Goal: Task Accomplishment & Management: Use online tool/utility

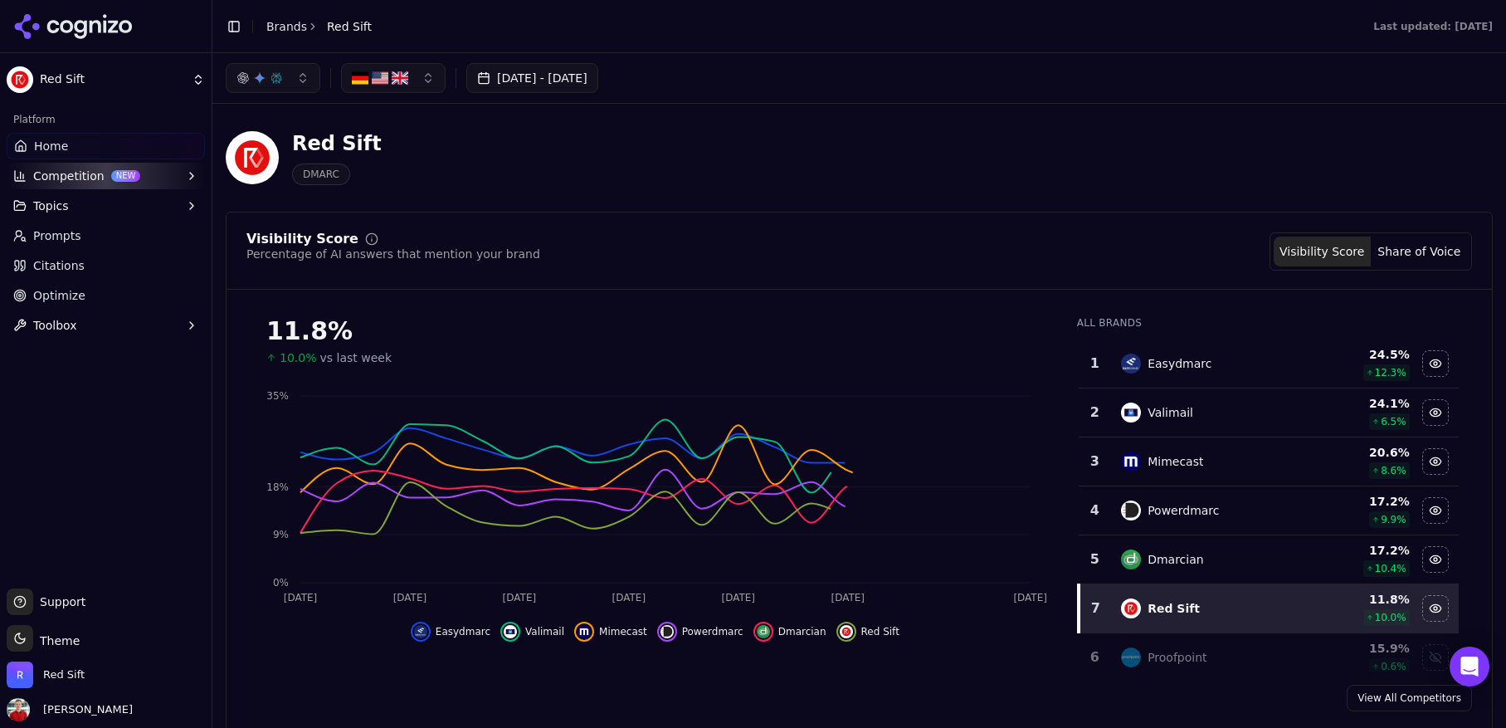
click at [544, 82] on button "[DATE] - [DATE]" at bounding box center [532, 78] width 132 height 30
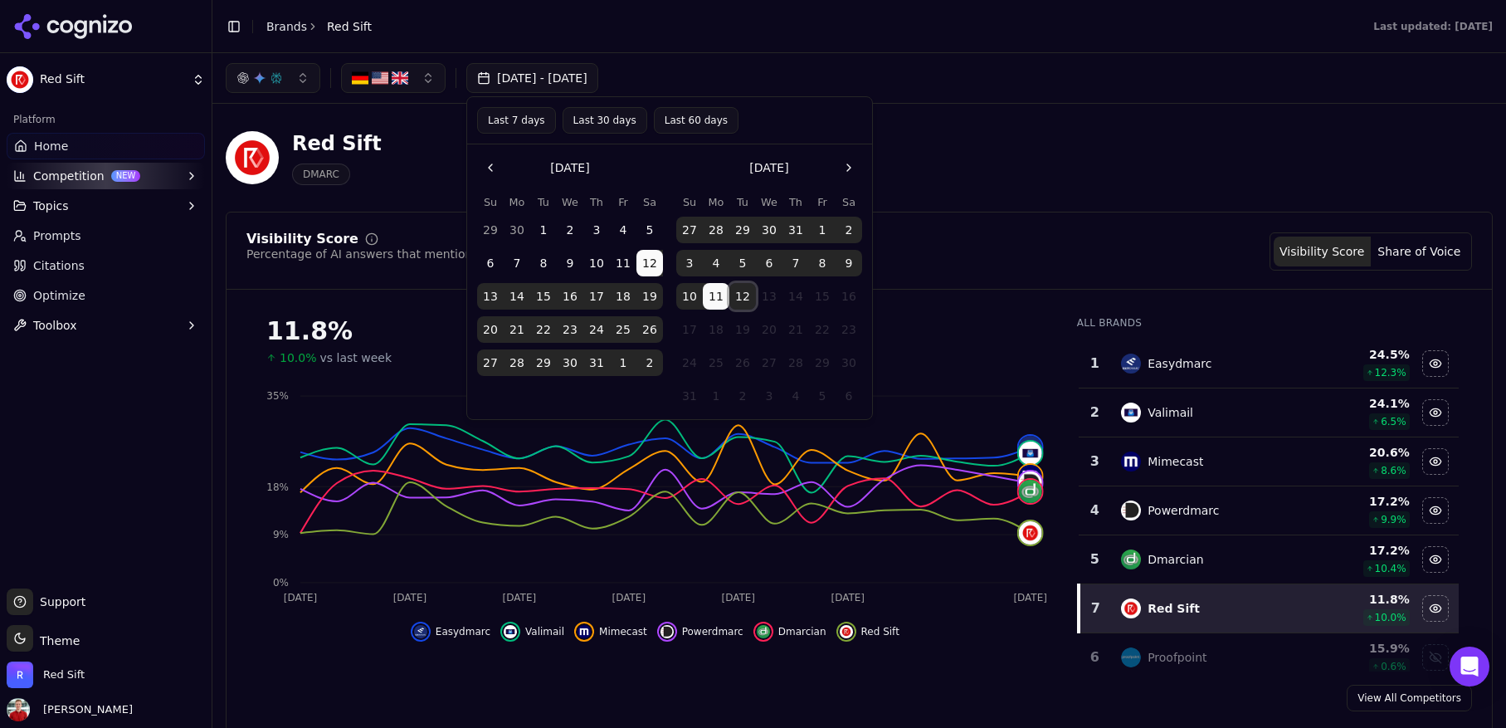
click at [748, 295] on button "12" at bounding box center [742, 296] width 27 height 27
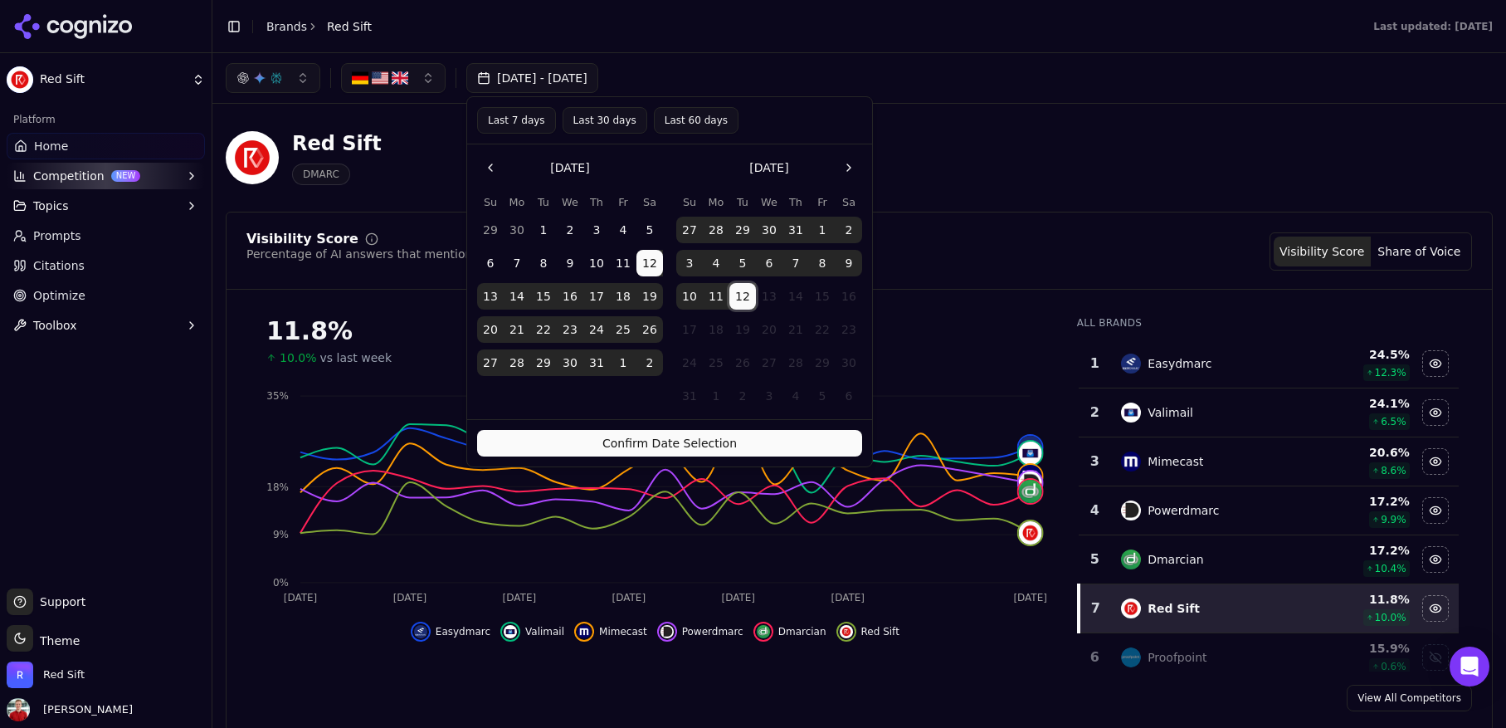
click at [645, 440] on button "Confirm Date Selection" at bounding box center [669, 443] width 385 height 27
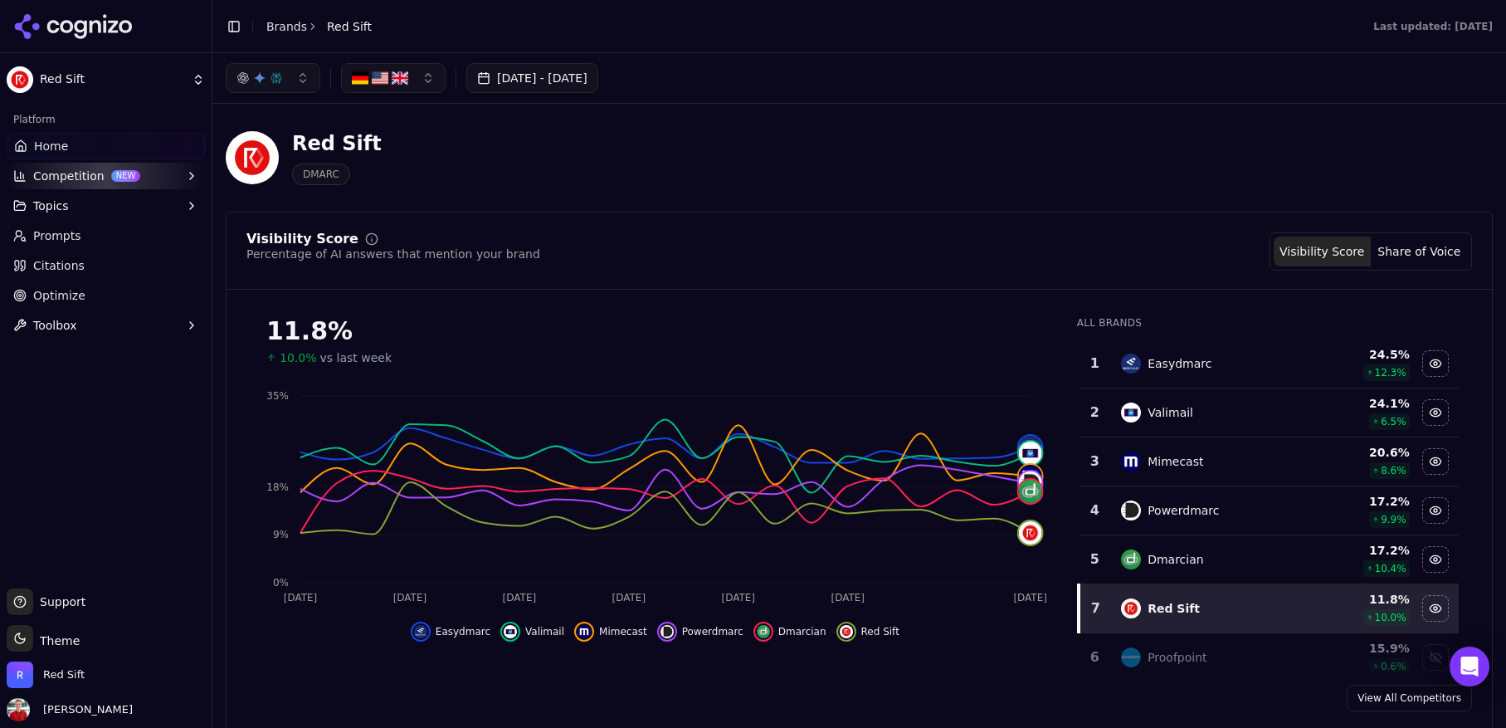
click at [598, 79] on button "[DATE] - [DATE]" at bounding box center [532, 78] width 132 height 30
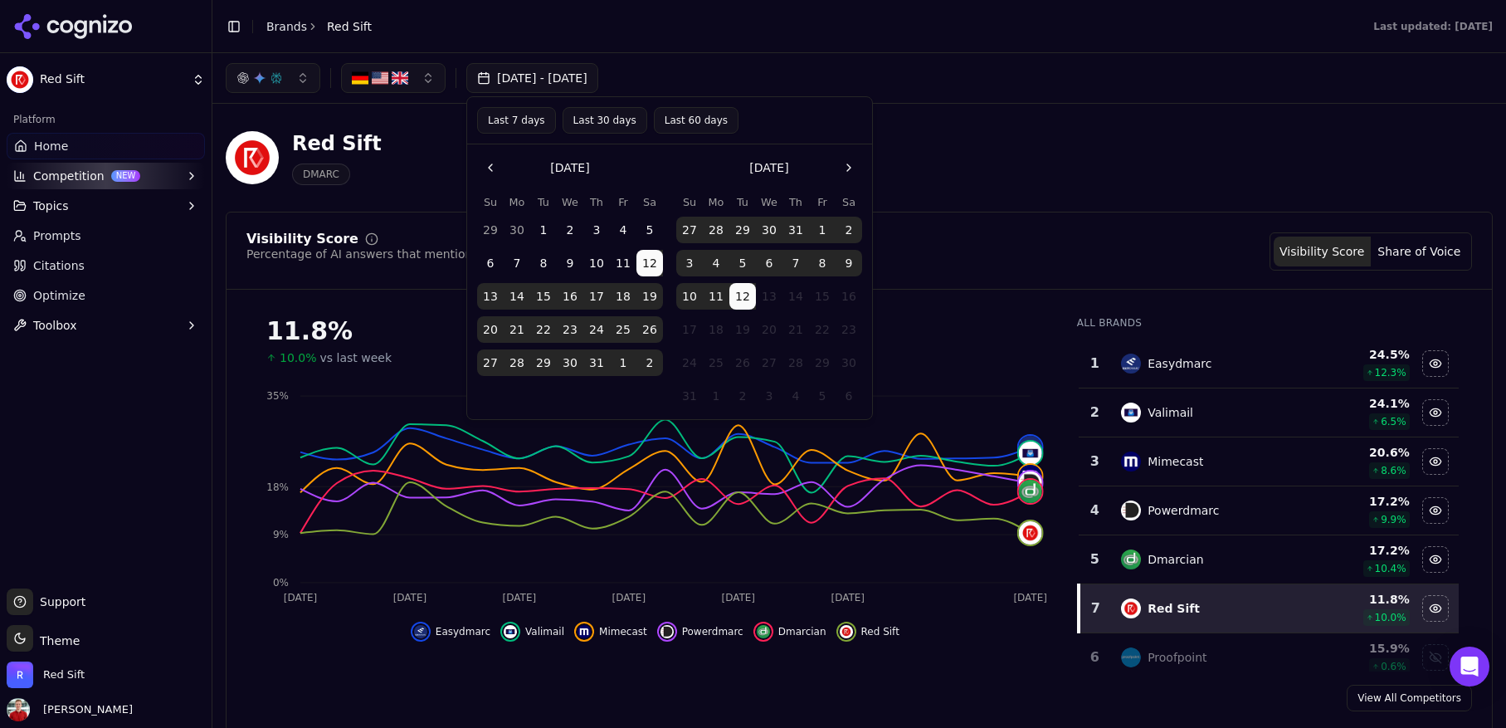
click at [529, 120] on button "Last 7 days" at bounding box center [516, 120] width 79 height 27
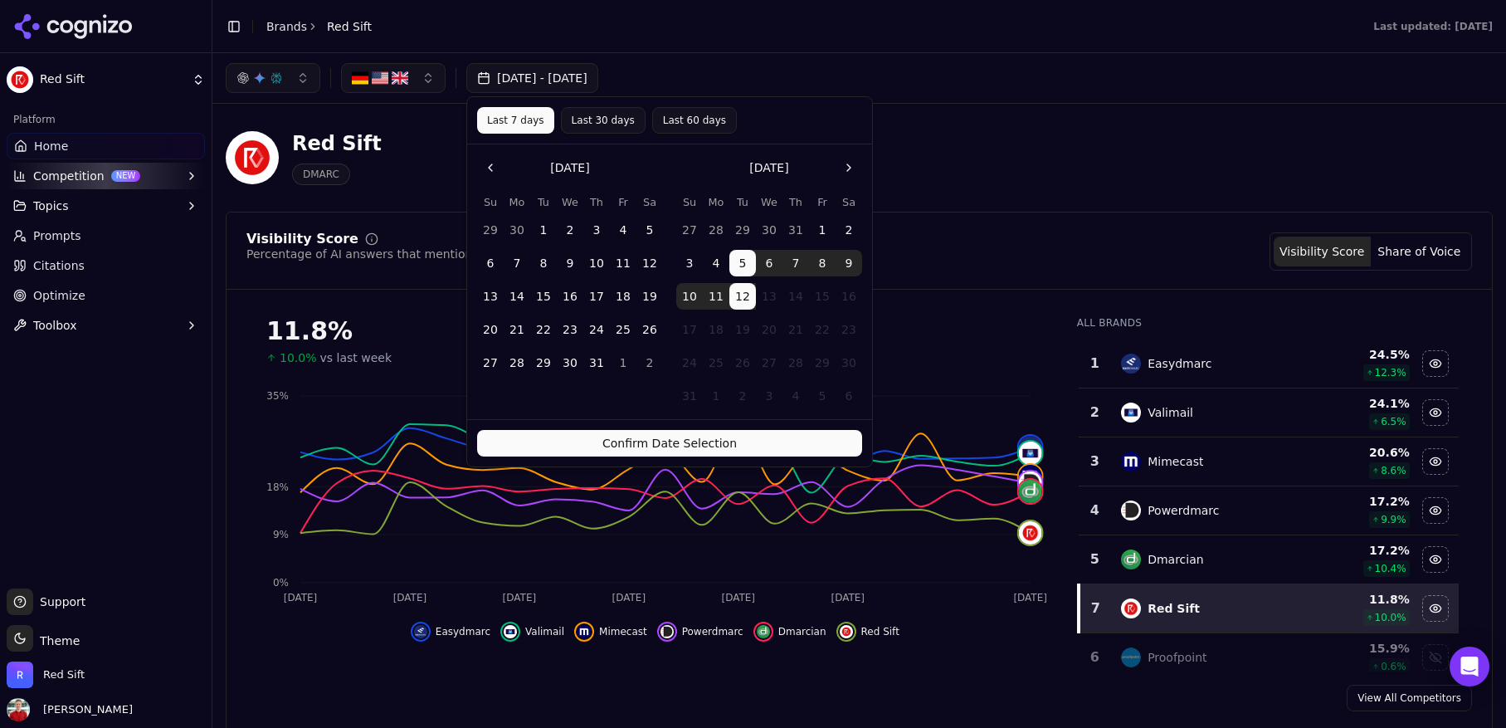
click at [624, 437] on button "Confirm Date Selection" at bounding box center [669, 443] width 385 height 27
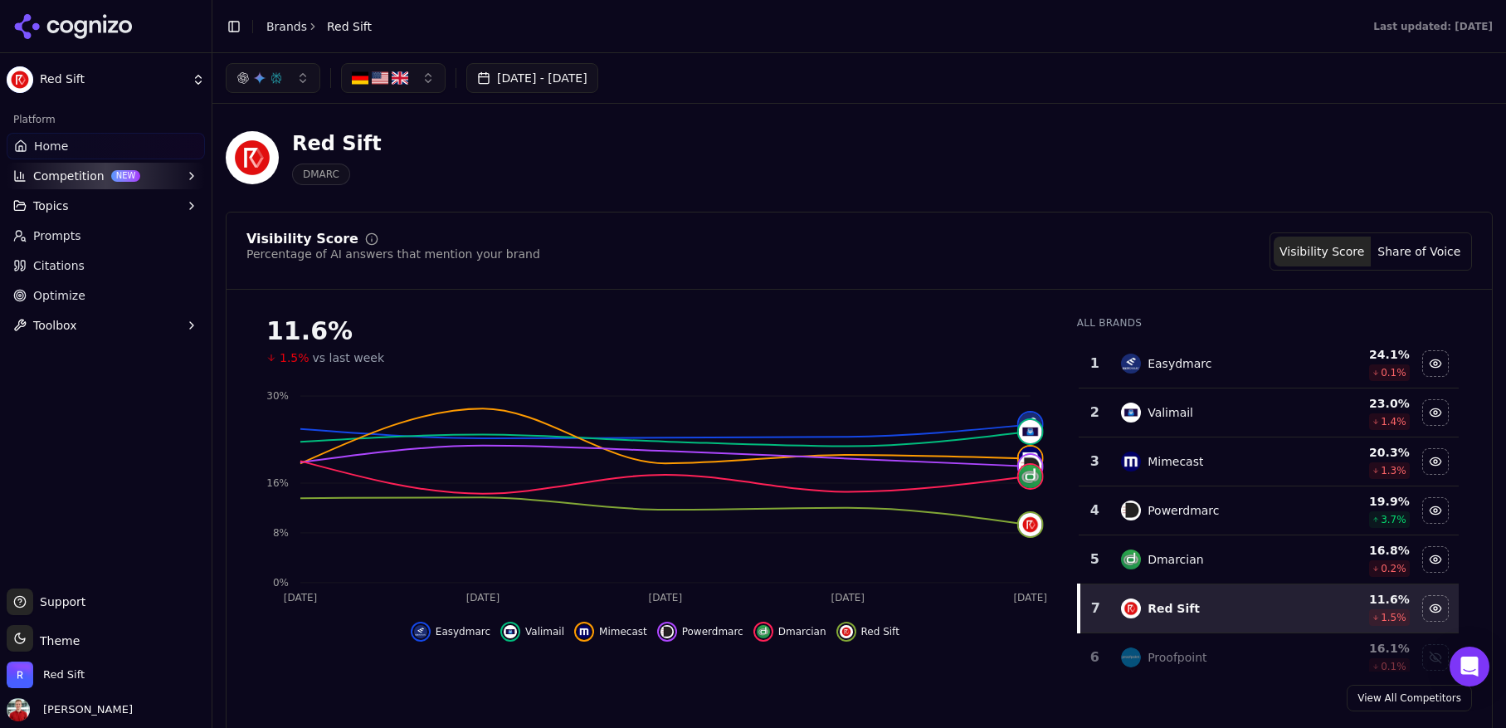
click at [90, 228] on link "Prompts" at bounding box center [106, 235] width 198 height 27
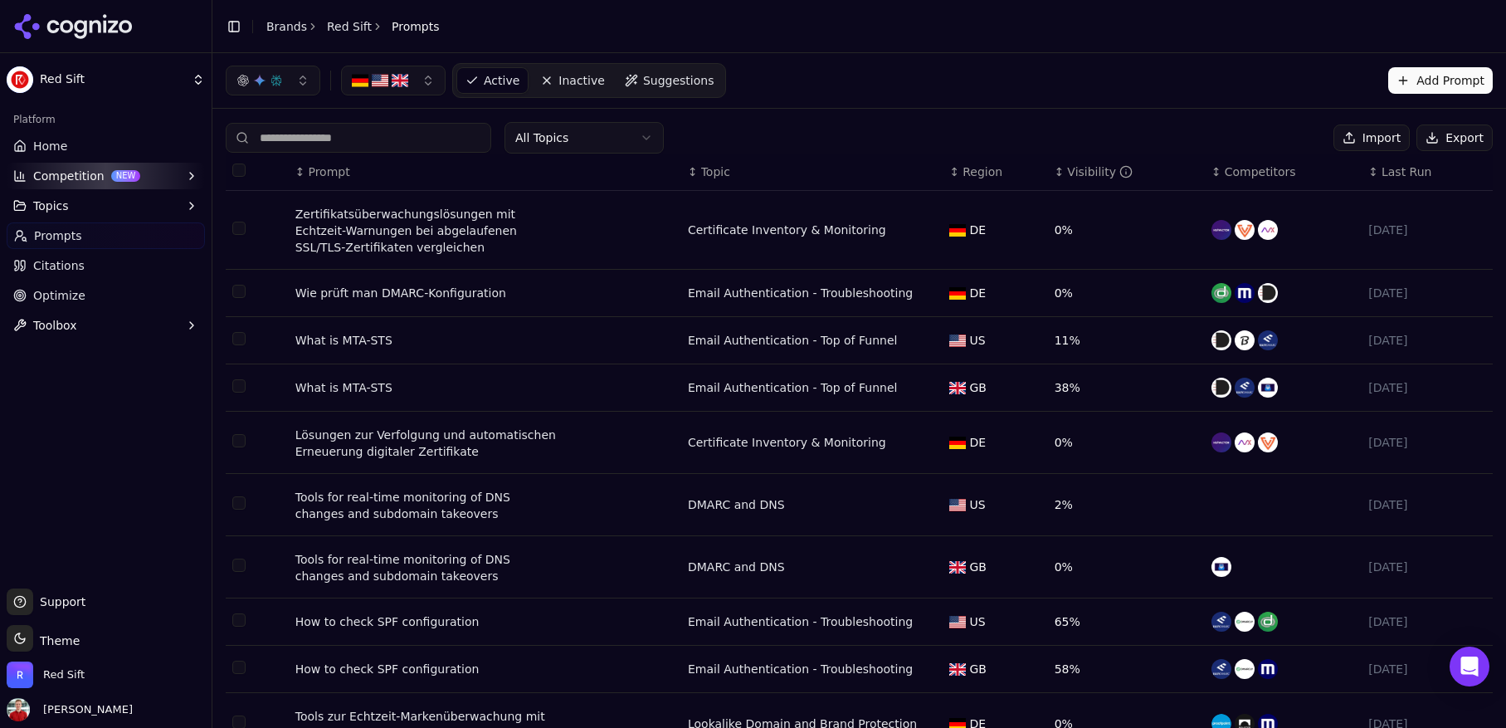
scroll to position [85, 0]
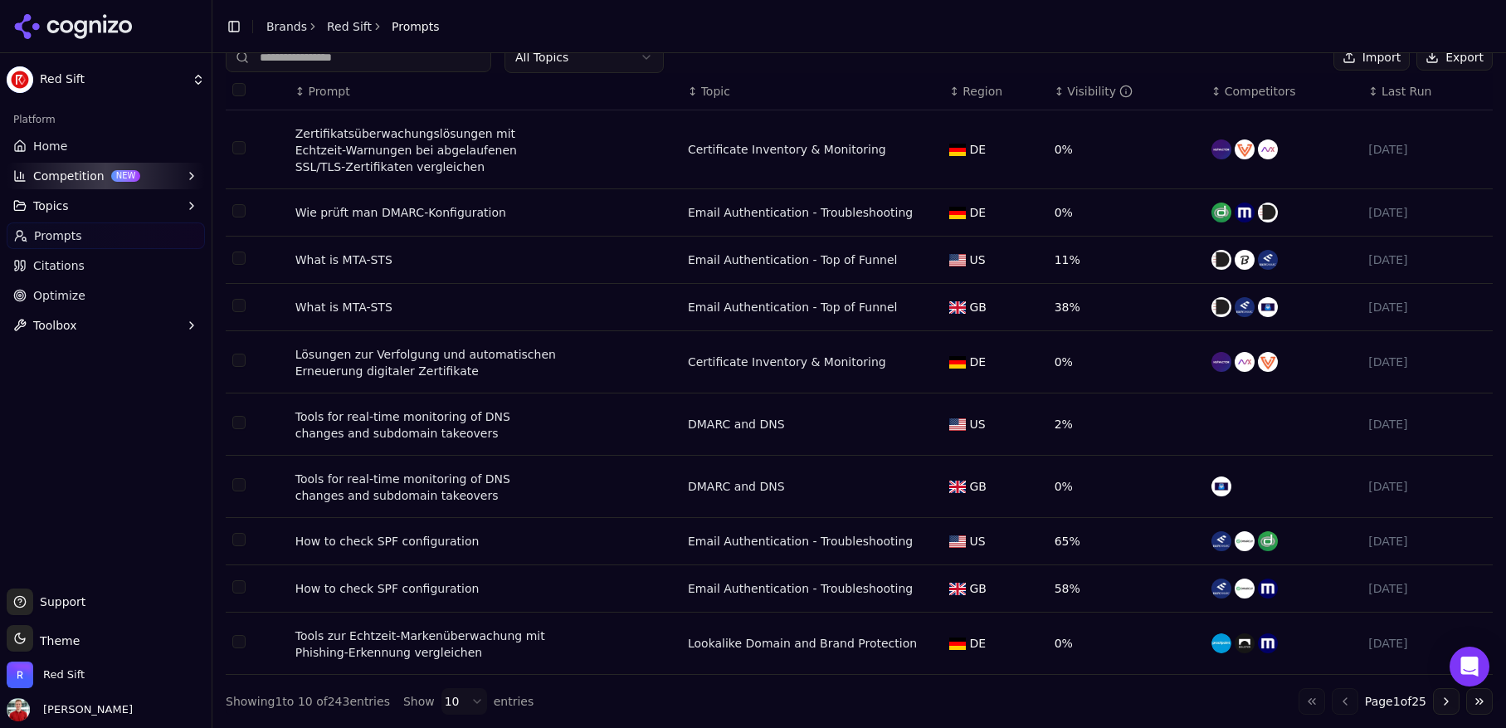
click at [471, 710] on html "Red Sift Platform Home Competition NEW Topics Prompts Citations Optimize Toolbo…" at bounding box center [753, 364] width 1506 height 728
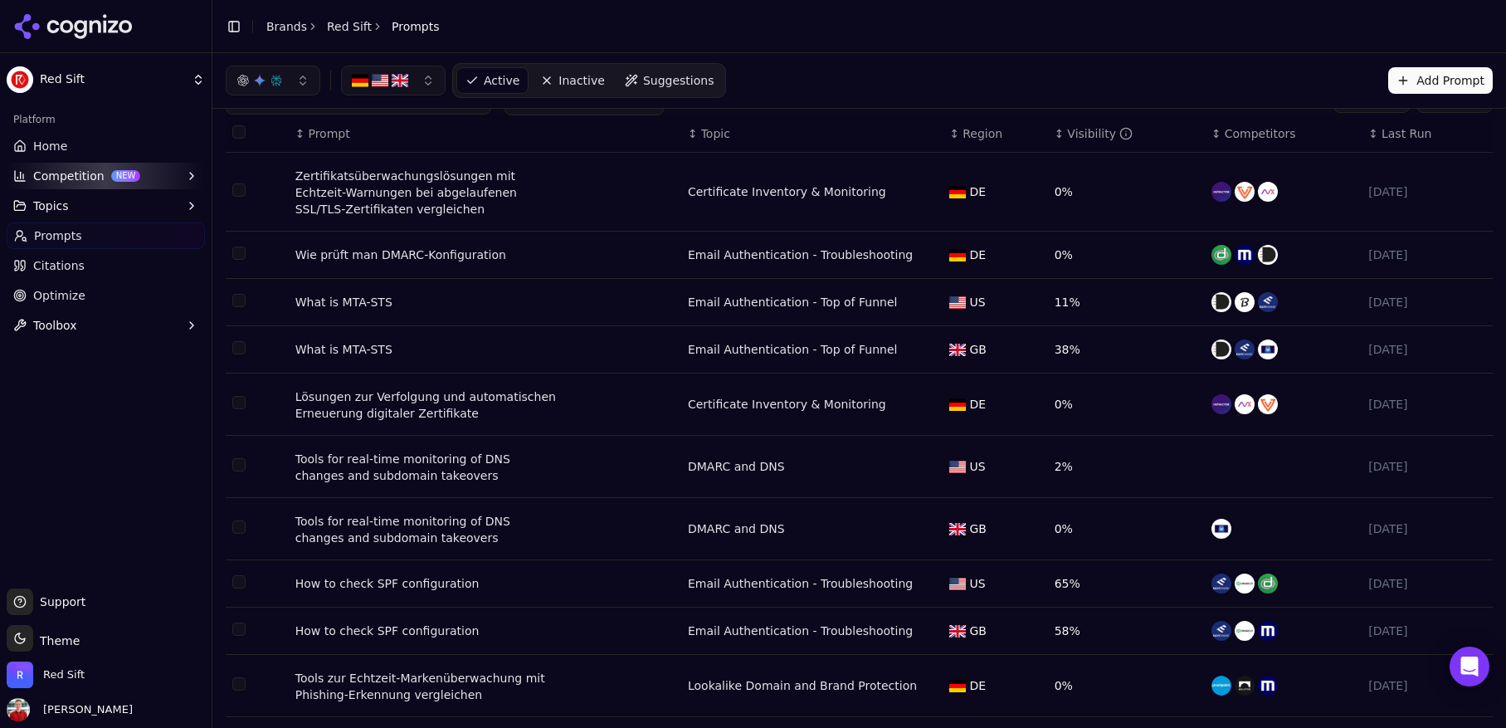
scroll to position [0, 0]
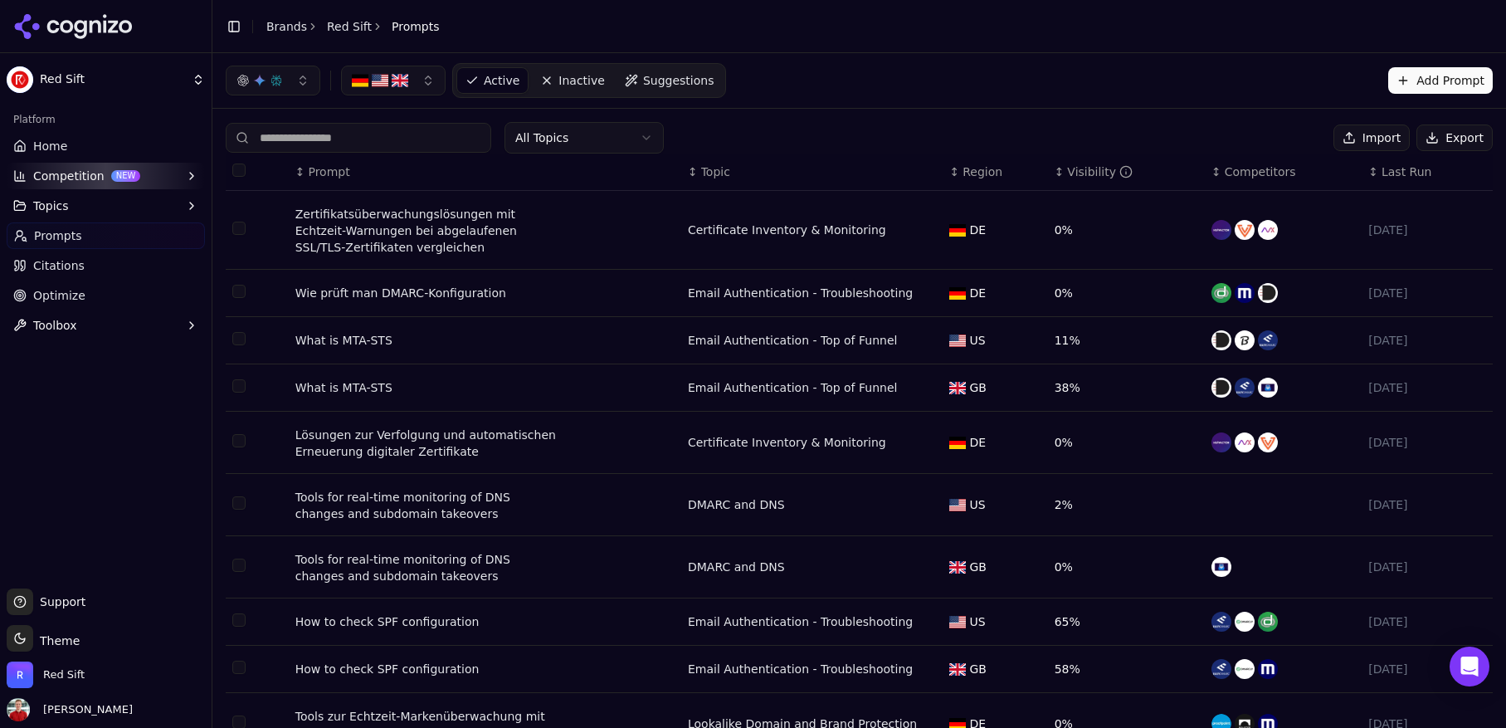
click at [1455, 142] on button "Export" at bounding box center [1455, 137] width 76 height 27
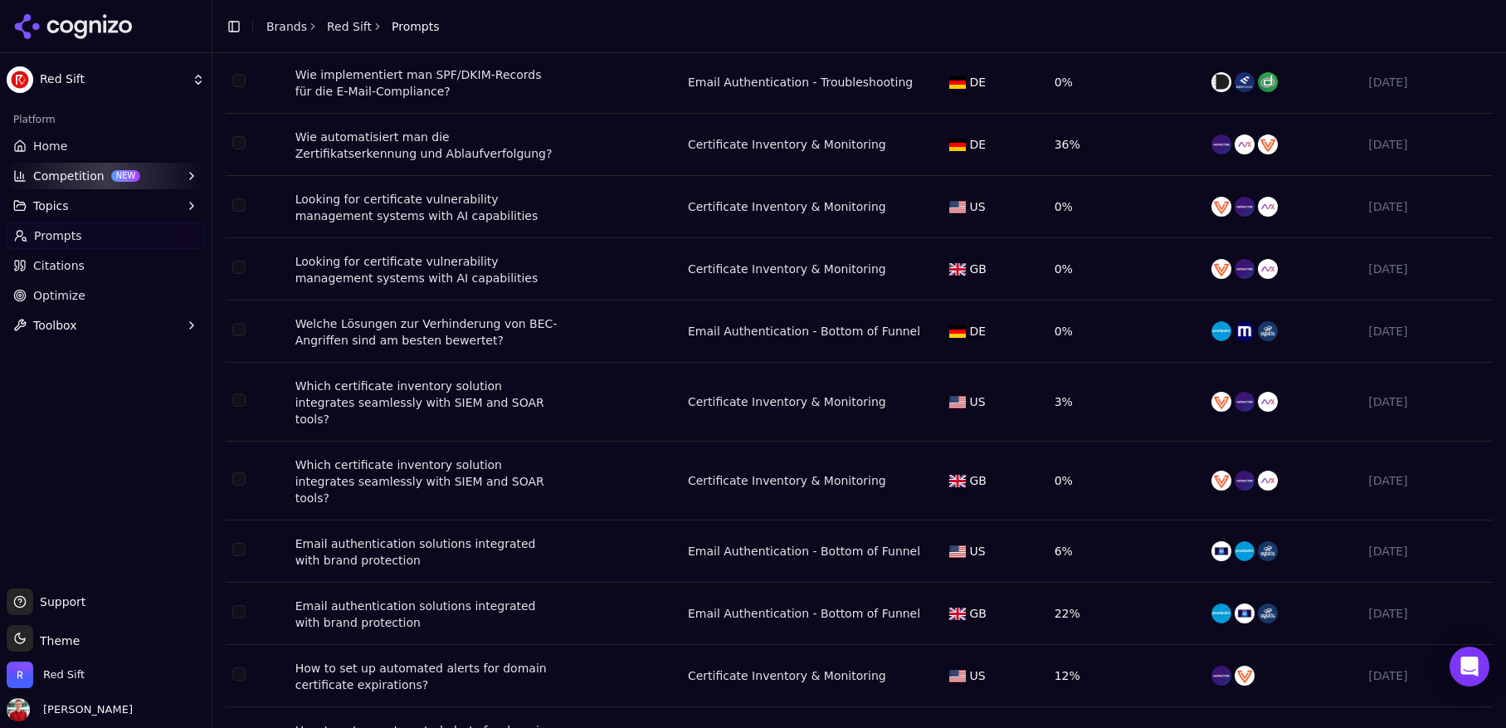
scroll to position [5511, 0]
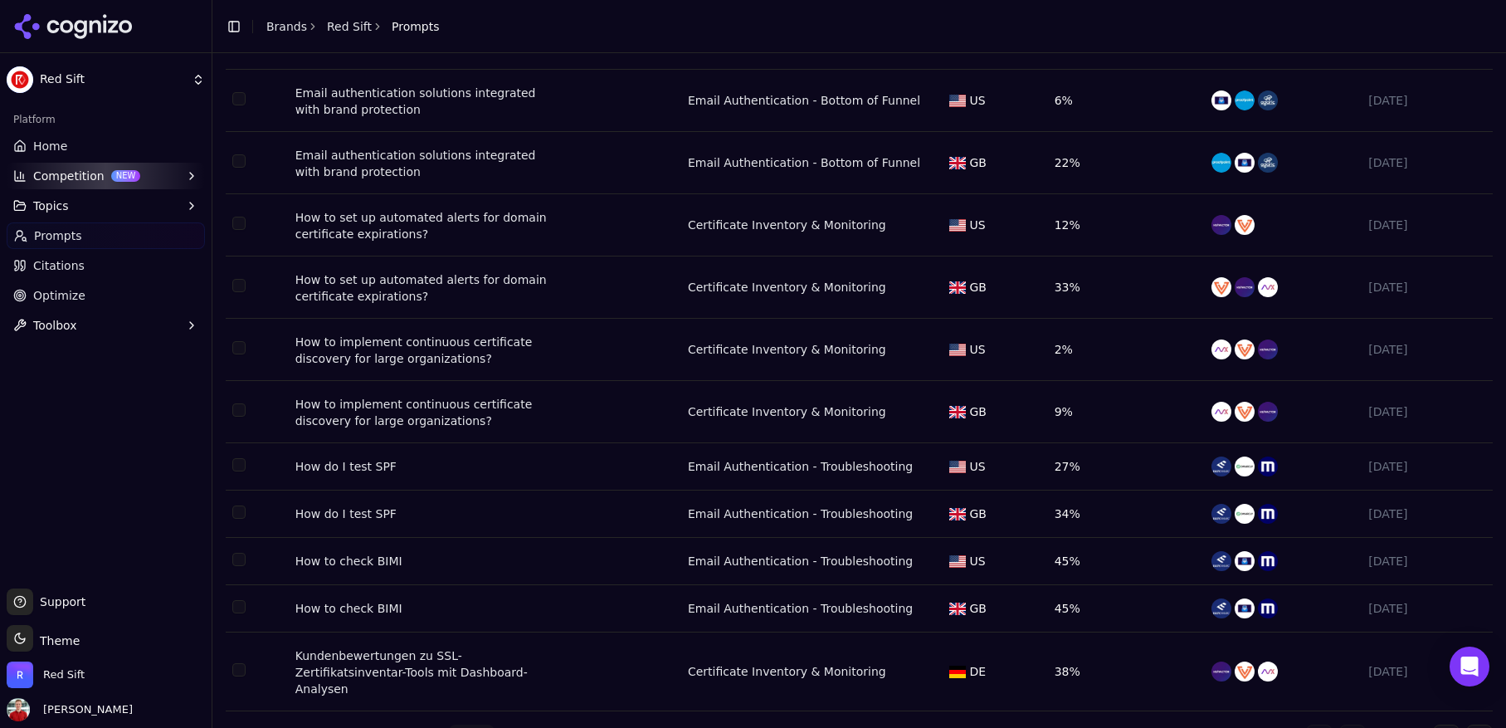
click at [1447, 725] on button "Go to next page" at bounding box center [1446, 738] width 27 height 27
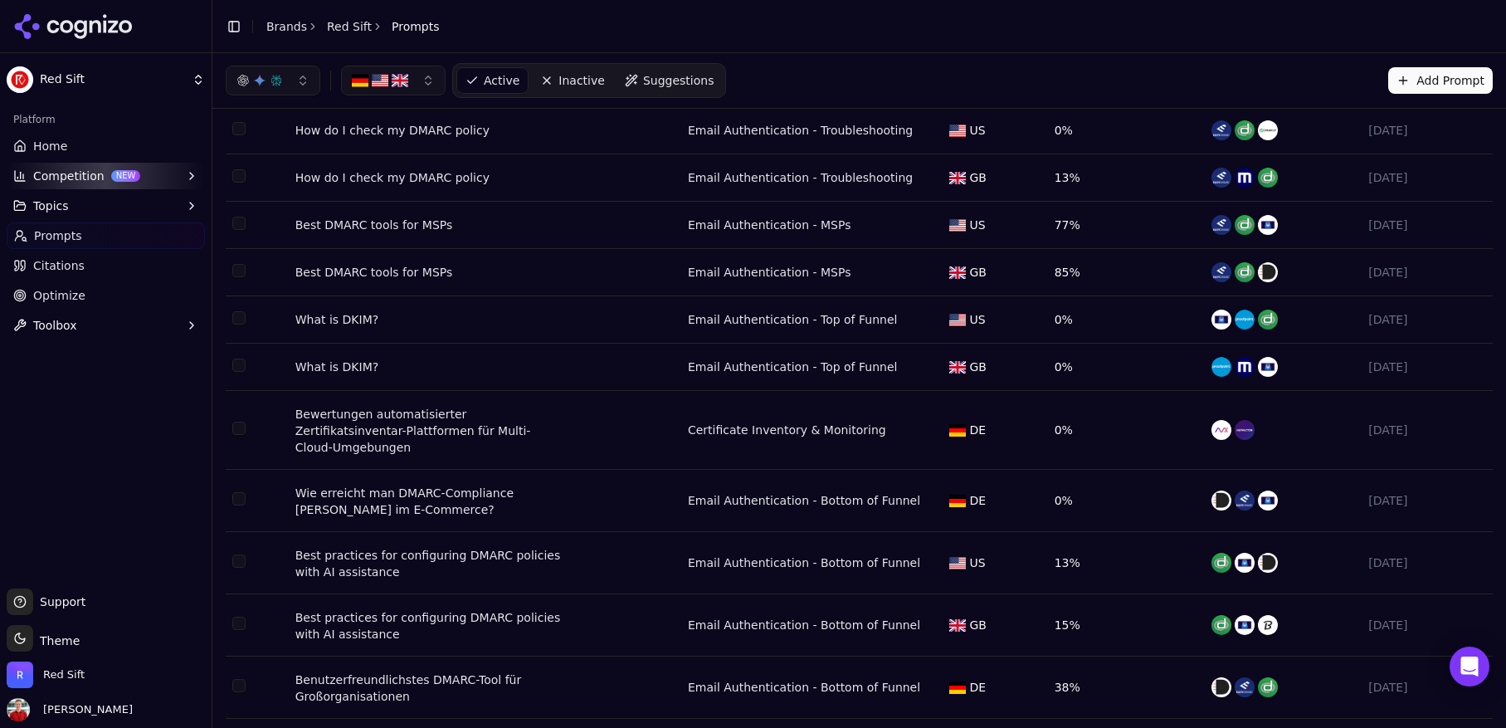
scroll to position [0, 0]
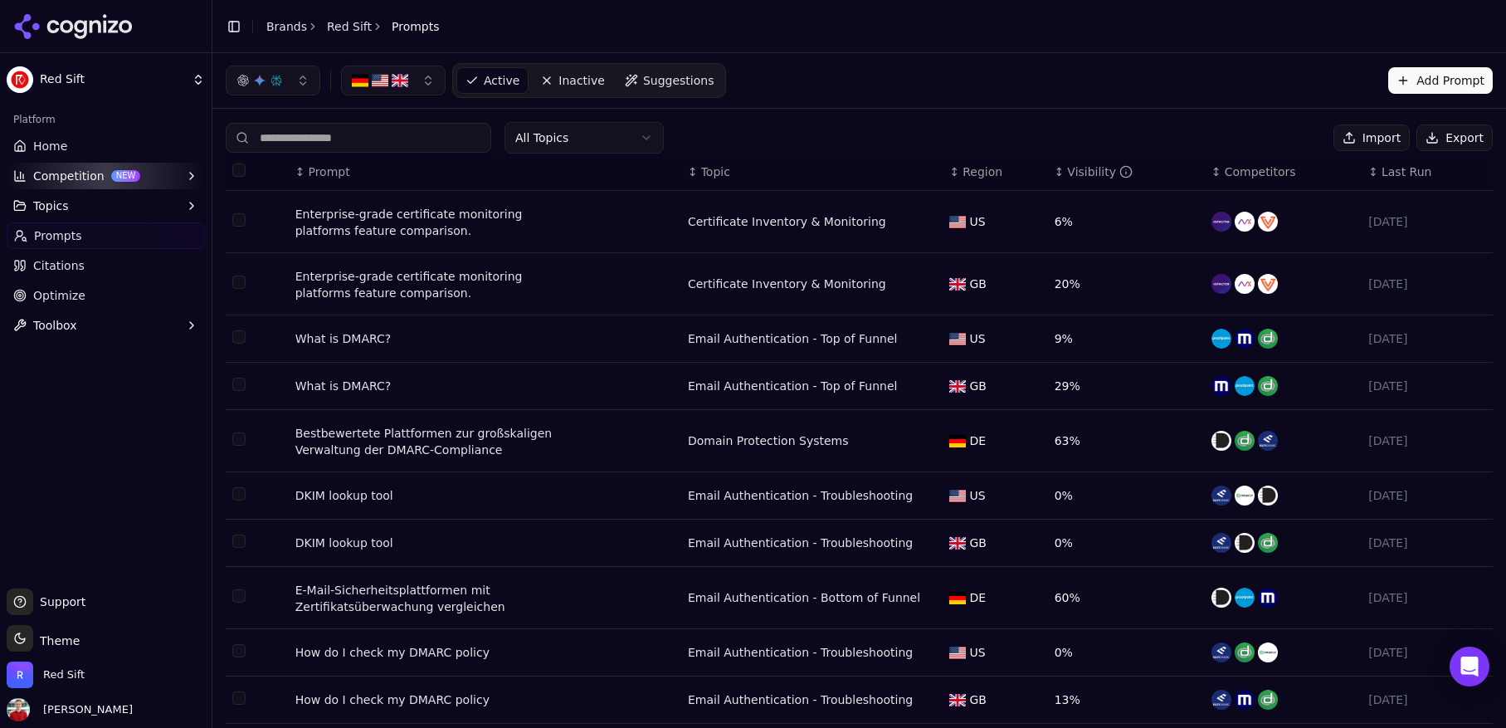
click at [1463, 134] on button "Export" at bounding box center [1455, 137] width 76 height 27
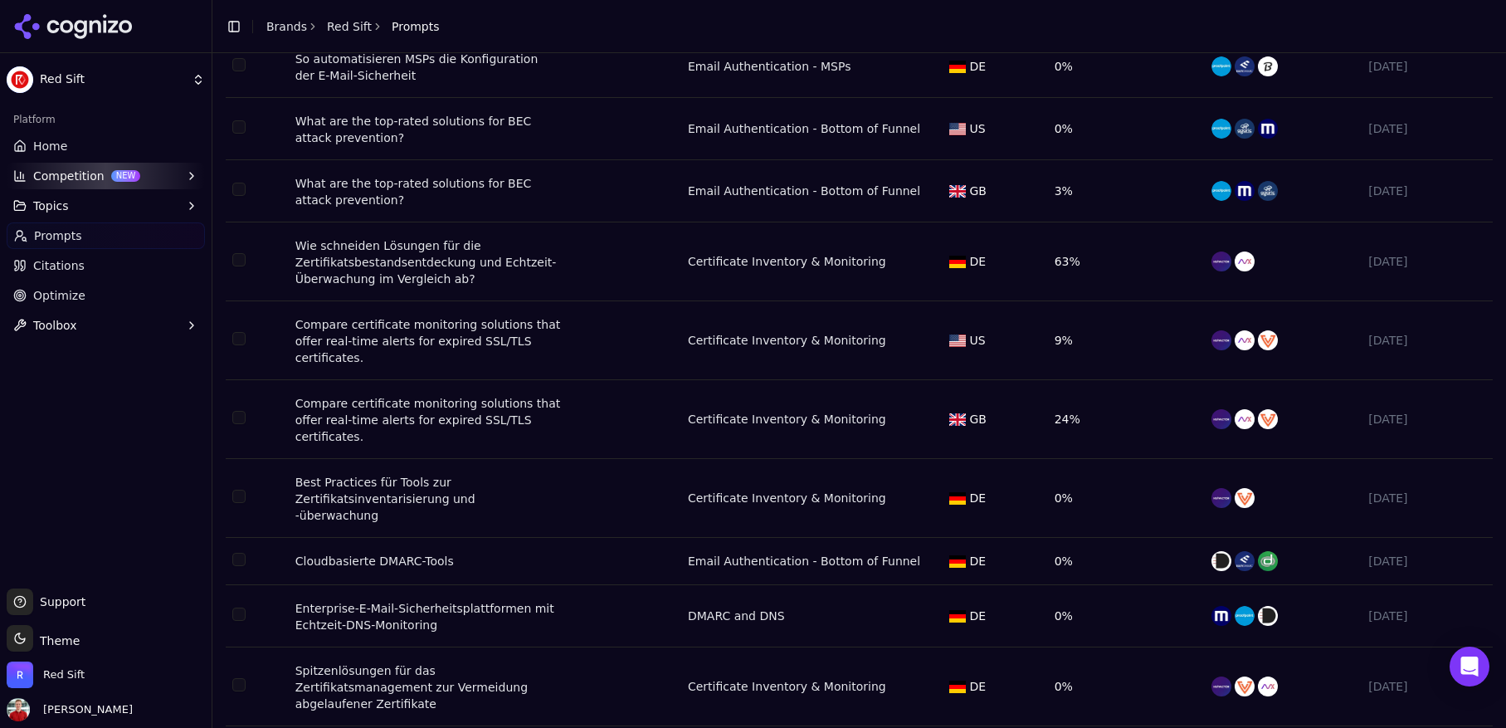
scroll to position [5467, 0]
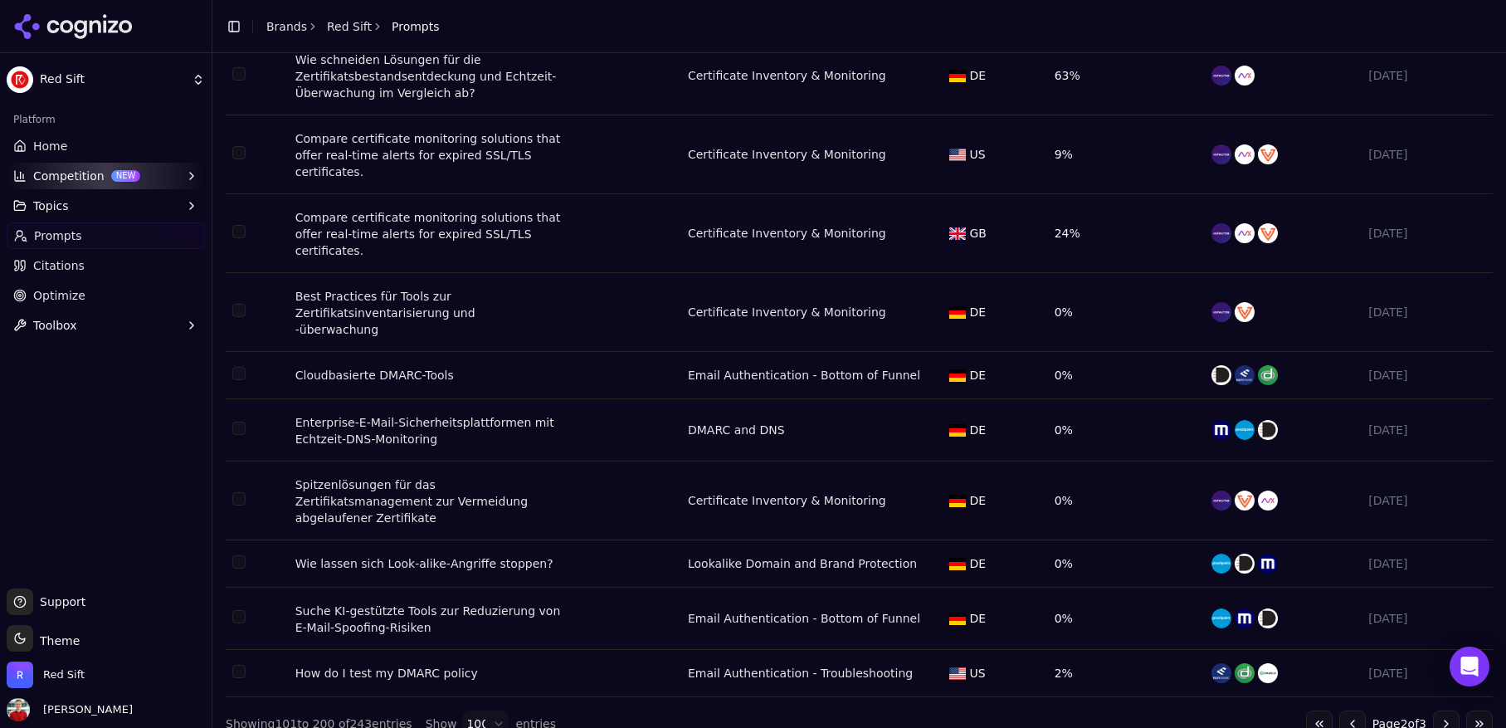
click at [1452, 710] on button "Go to next page" at bounding box center [1446, 723] width 27 height 27
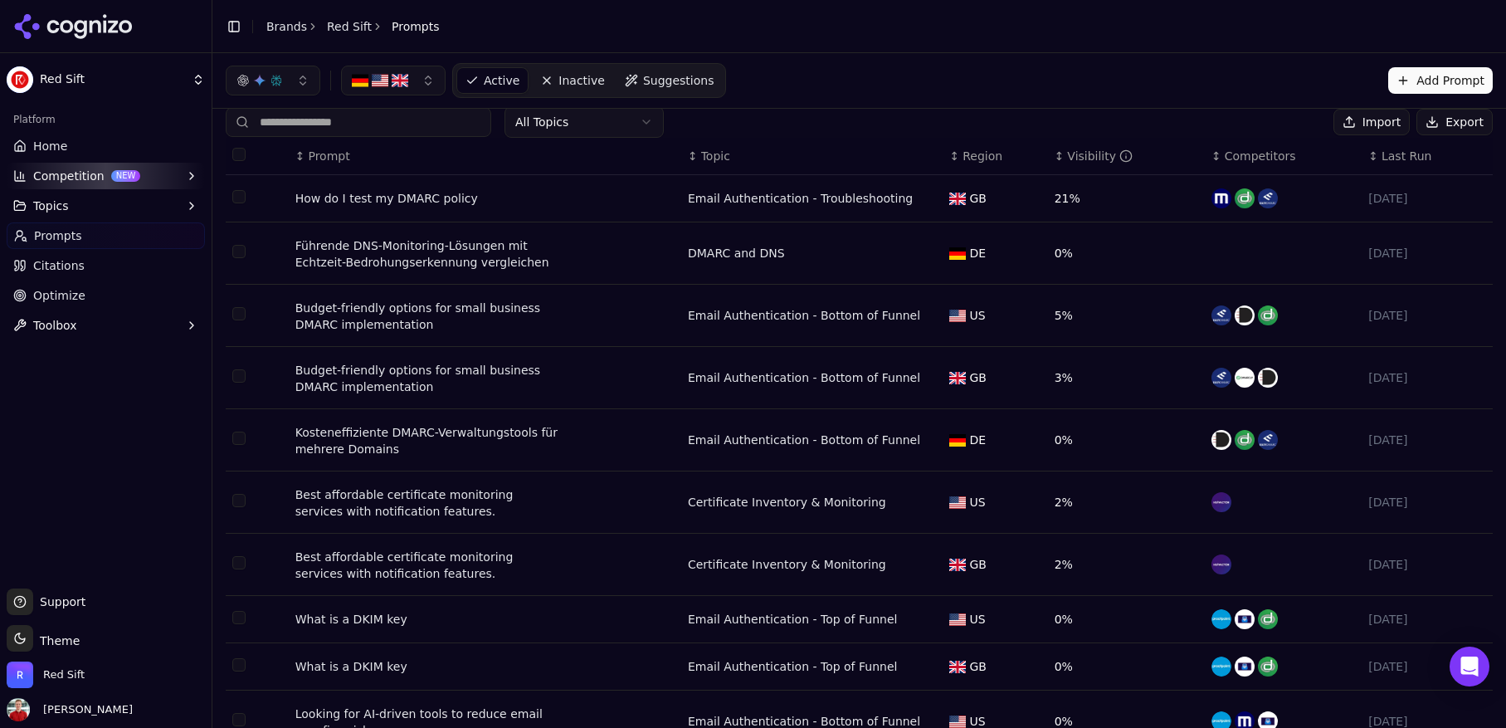
scroll to position [0, 0]
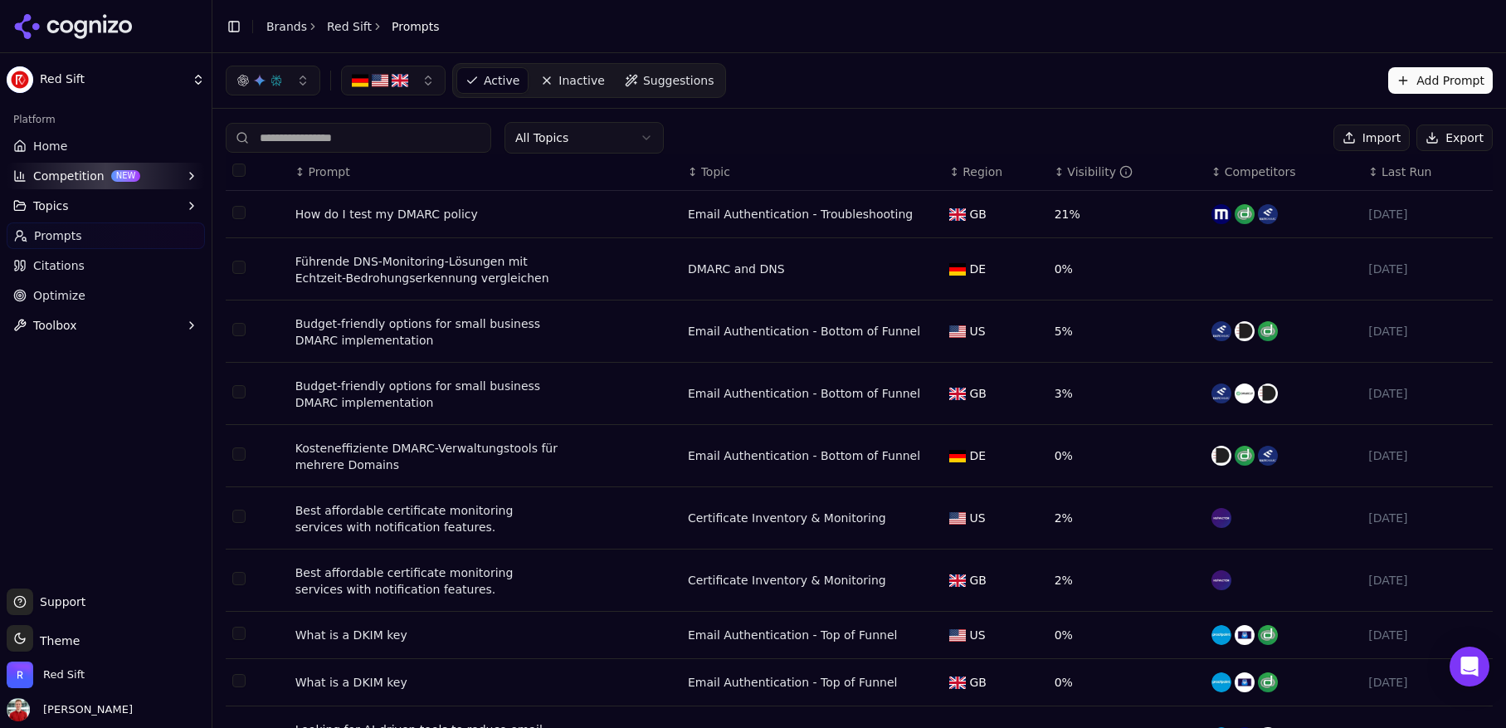
click at [1466, 136] on button "Export" at bounding box center [1455, 137] width 76 height 27
